Goal: Register for event/course

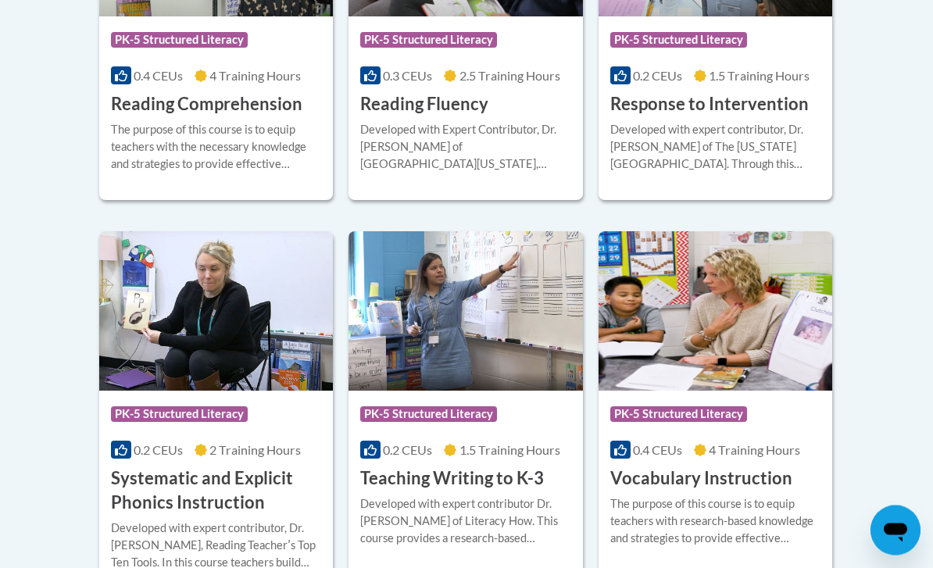
scroll to position [1678, 0]
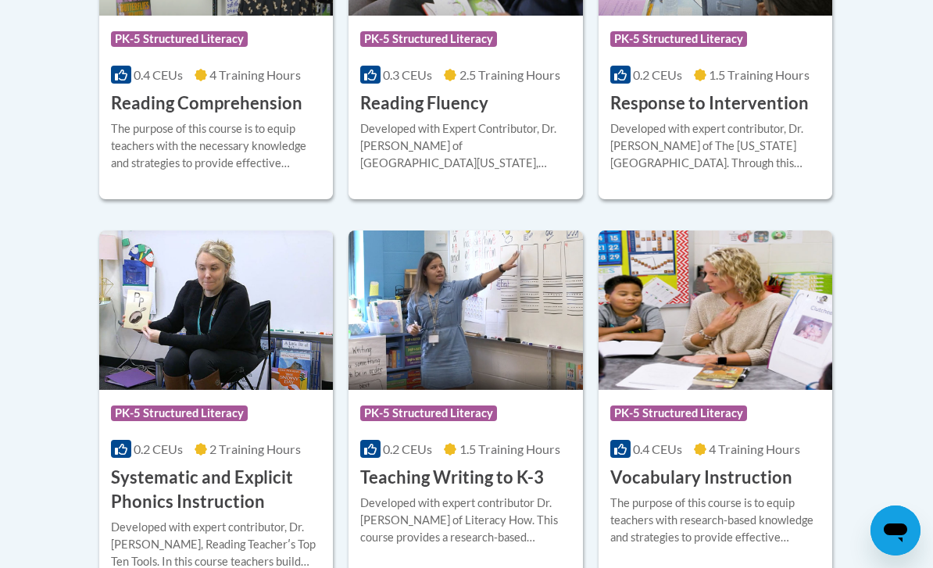
click at [191, 441] on div "0.2 CEUs 2 Training Hours" at bounding box center [216, 449] width 210 height 17
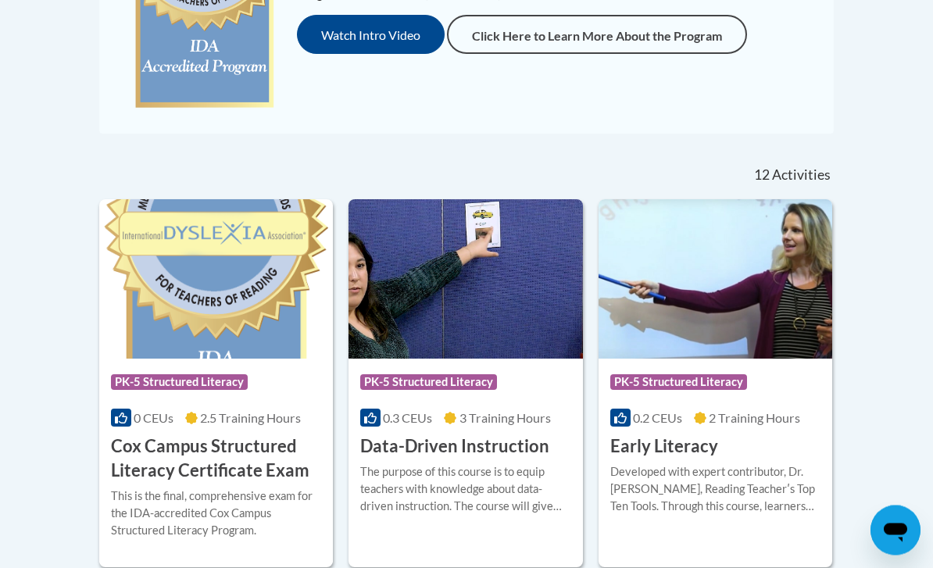
scroll to position [515, 0]
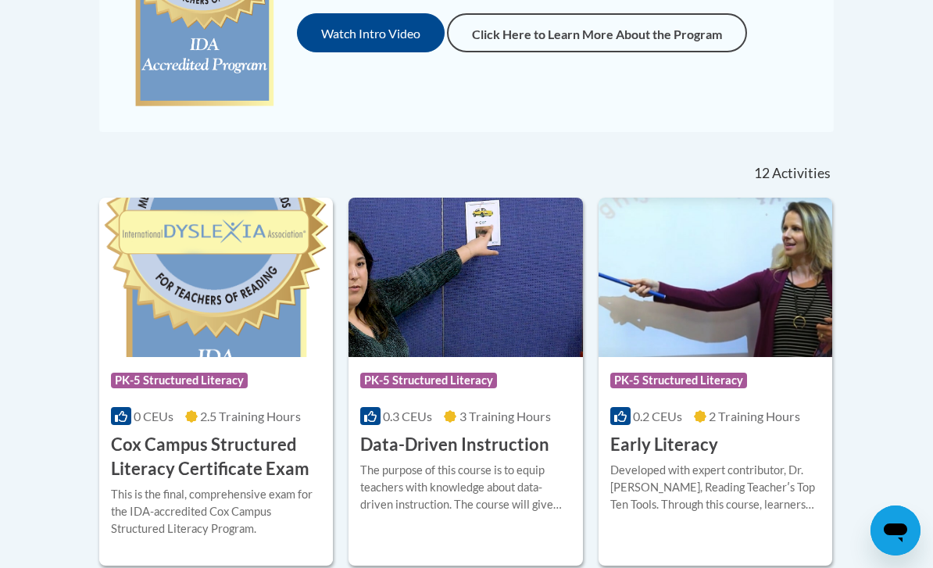
click at [164, 374] on span "PK-5 Structured Literacy" at bounding box center [179, 381] width 137 height 16
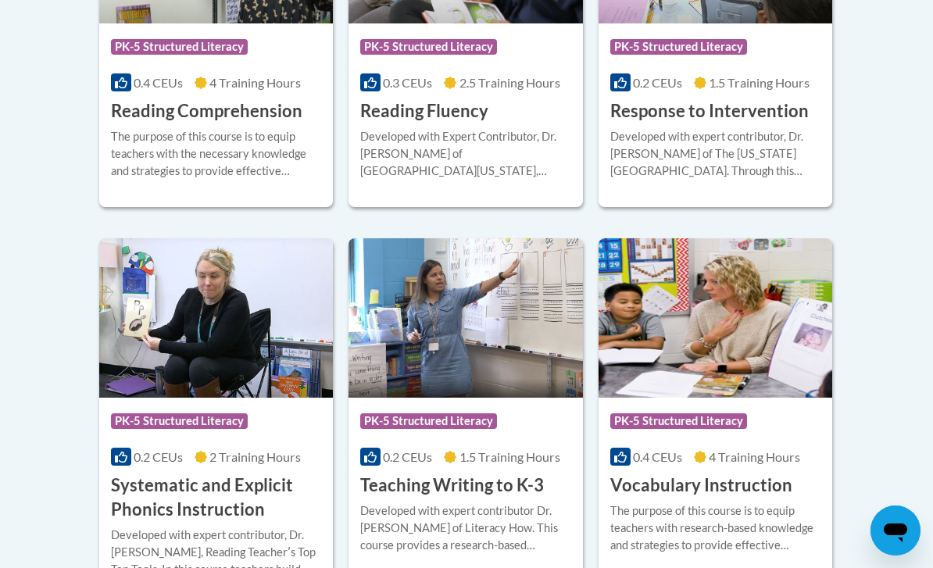
scroll to position [1673, 0]
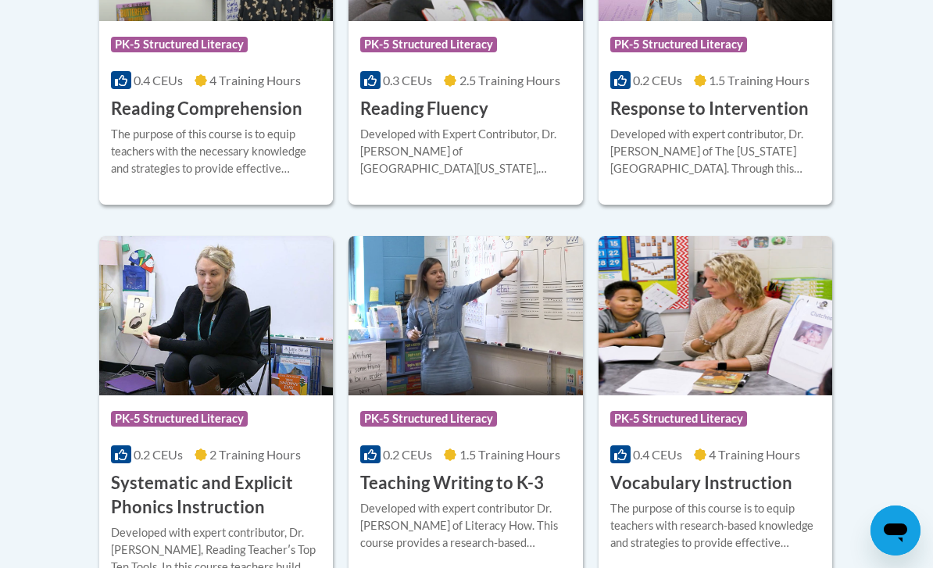
click at [180, 498] on h3 "Systematic and Explicit Phonics Instruction" at bounding box center [216, 495] width 210 height 48
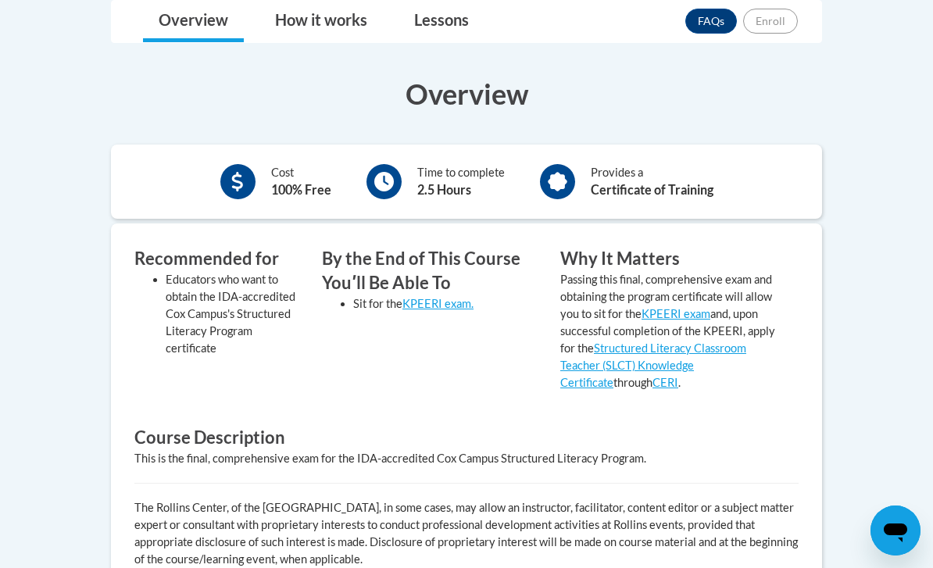
scroll to position [438, 0]
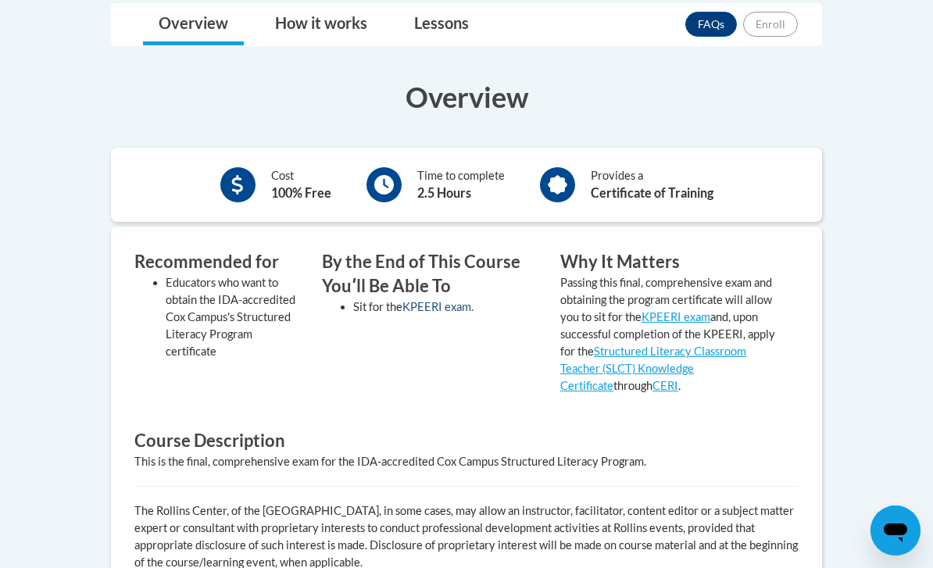
click at [439, 309] on link "KPEERI exam." at bounding box center [437, 306] width 71 height 13
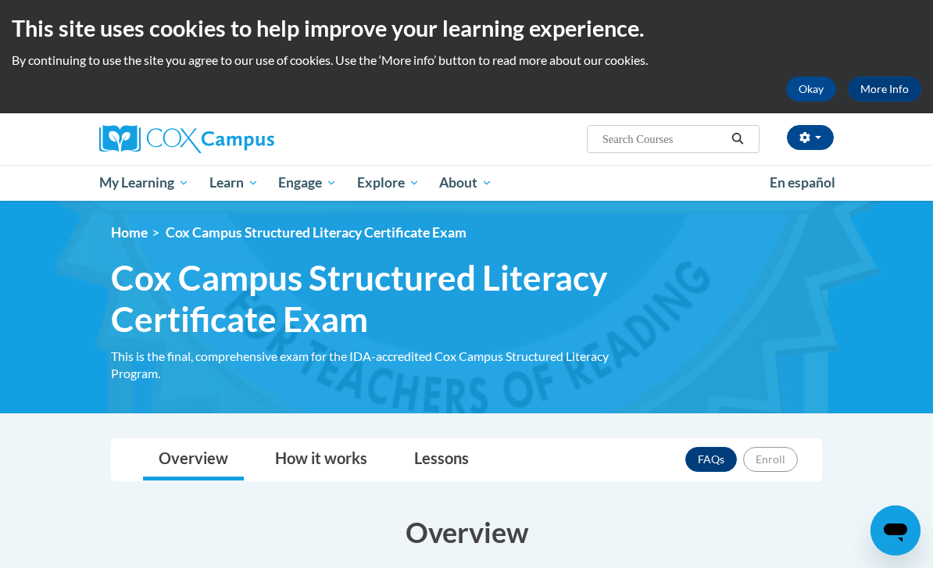
scroll to position [0, 0]
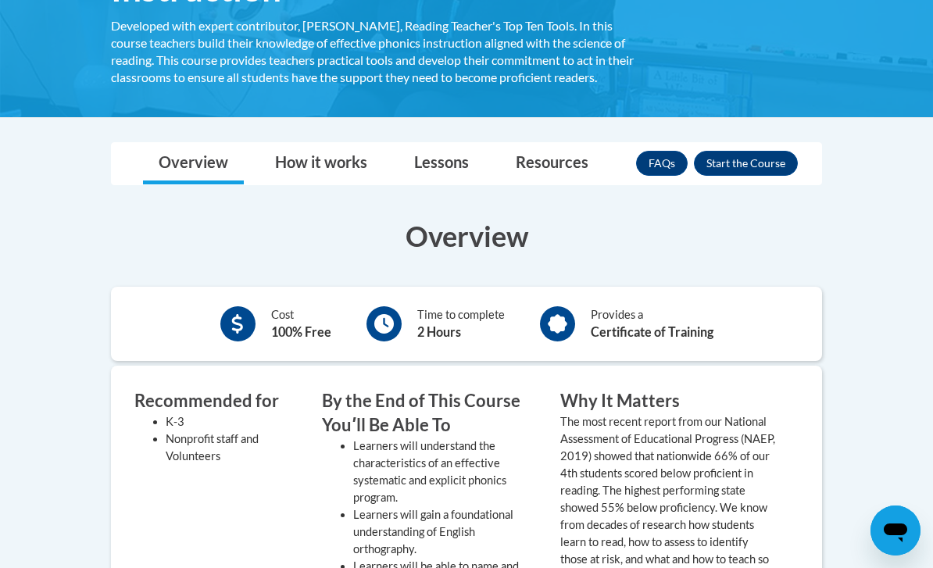
scroll to position [352, 0]
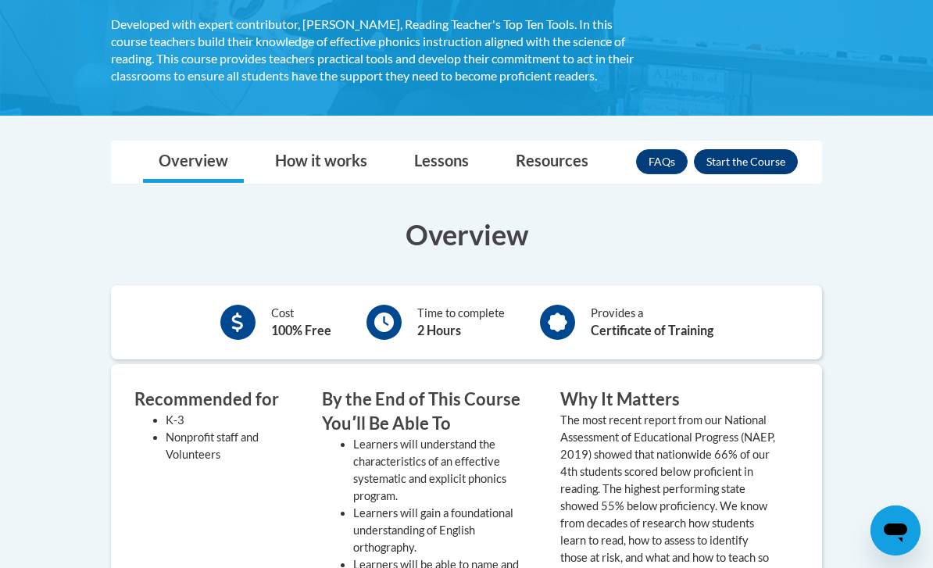
click at [759, 150] on button "Enroll" at bounding box center [746, 161] width 104 height 25
